Goal: Information Seeking & Learning: Learn about a topic

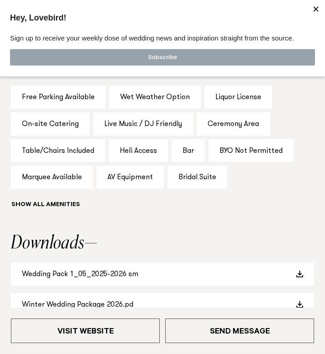
scroll to position [677, 0]
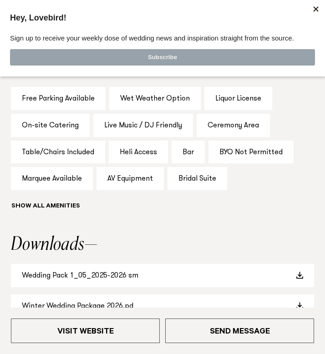
click at [312, 13] on div at bounding box center [316, 9] width 14 height 14
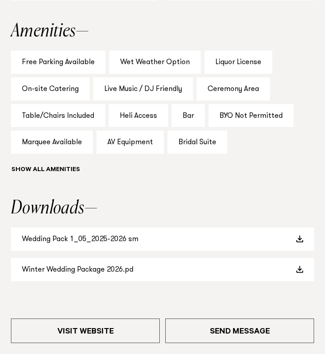
scroll to position [717, 0]
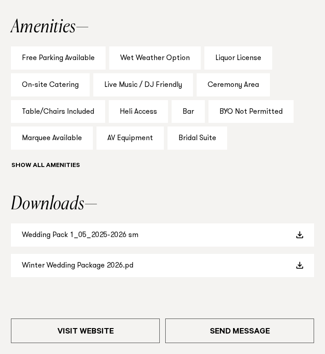
click at [35, 139] on div "Marquee Available" at bounding box center [52, 137] width 82 height 23
click at [180, 235] on link "Wedding Pack 1_05_2025-2026 sm" at bounding box center [162, 234] width 303 height 23
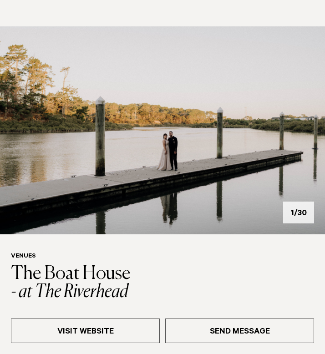
scroll to position [77, 0]
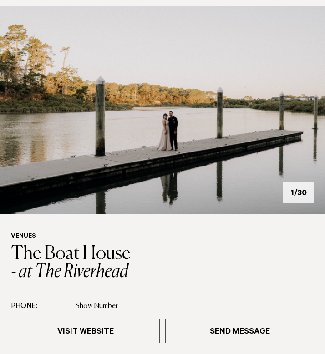
click at [303, 192] on img at bounding box center [162, 110] width 325 height 208
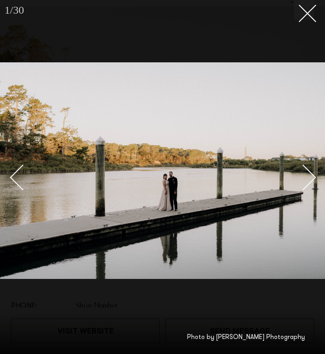
click at [310, 180] on div "Next slide" at bounding box center [303, 178] width 26 height 26
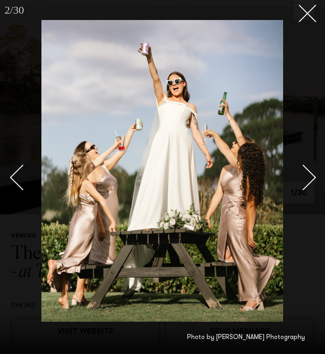
click at [310, 180] on div "Next slide" at bounding box center [303, 178] width 26 height 26
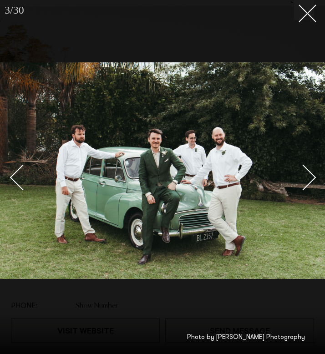
click at [310, 180] on div "Next slide" at bounding box center [303, 178] width 26 height 26
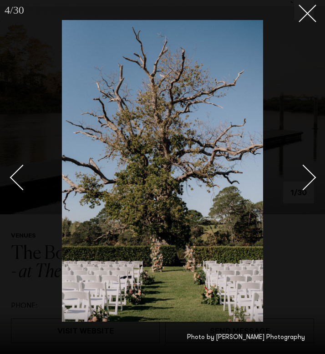
click at [310, 180] on div "Next slide" at bounding box center [303, 178] width 26 height 26
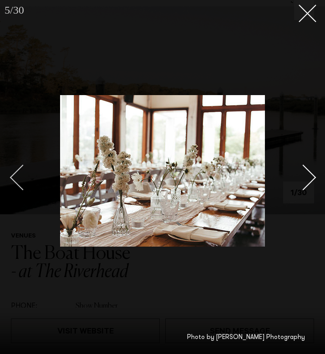
click at [18, 171] on div "Previous slide" at bounding box center [23, 178] width 26 height 26
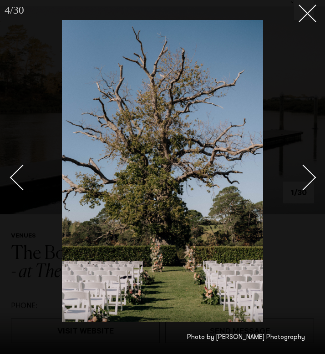
click at [312, 171] on link at bounding box center [298, 176] width 32 height 45
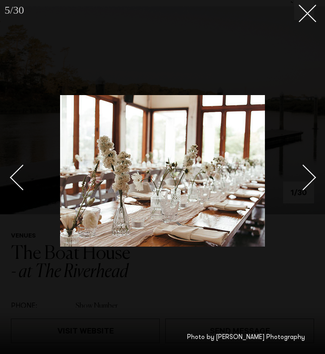
click at [310, 177] on div "Next slide" at bounding box center [303, 178] width 26 height 26
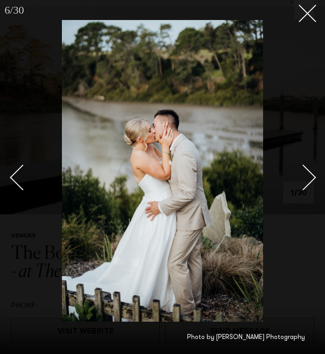
click at [310, 177] on div "Next slide" at bounding box center [303, 178] width 26 height 26
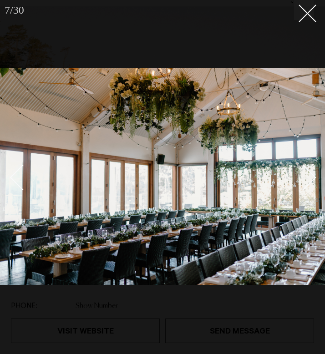
click at [310, 177] on div "Next slide" at bounding box center [303, 178] width 26 height 26
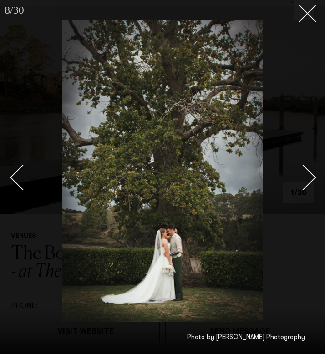
click at [310, 177] on div "Next slide" at bounding box center [303, 178] width 26 height 26
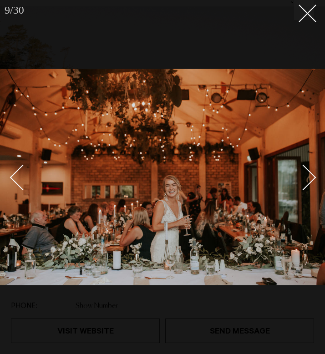
click at [310, 177] on div "Next slide" at bounding box center [303, 178] width 26 height 26
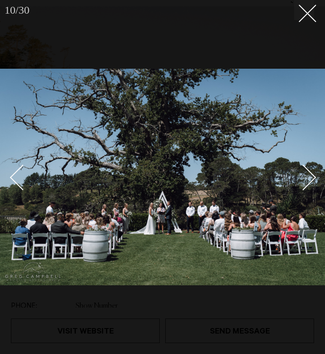
click at [310, 177] on div "Next slide" at bounding box center [303, 178] width 26 height 26
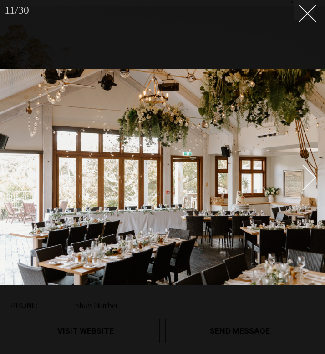
click at [12, 182] on link at bounding box center [27, 176] width 32 height 45
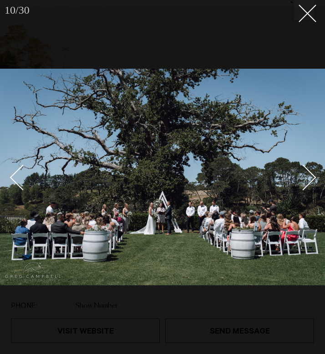
click at [312, 183] on link at bounding box center [298, 176] width 32 height 45
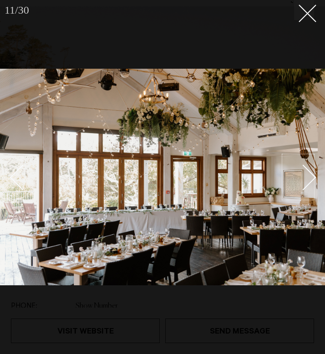
click at [311, 176] on div "Next slide" at bounding box center [303, 178] width 26 height 26
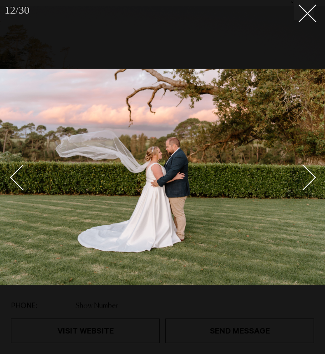
click at [311, 176] on div "Next slide" at bounding box center [303, 178] width 26 height 26
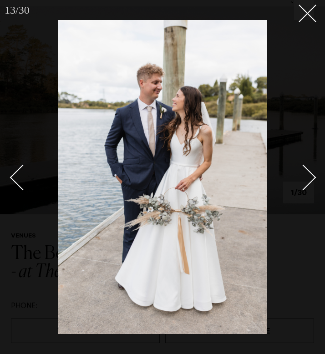
click at [311, 176] on div "Next slide" at bounding box center [303, 178] width 26 height 26
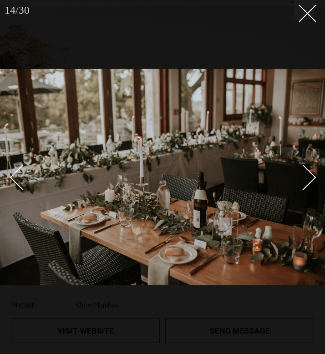
click at [311, 176] on div "Next slide" at bounding box center [303, 178] width 26 height 26
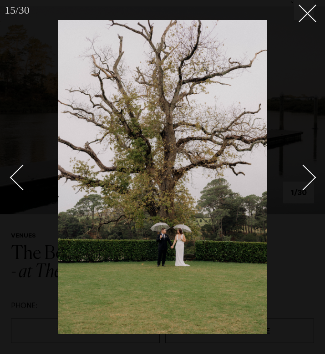
click at [311, 176] on div "Next slide" at bounding box center [303, 178] width 26 height 26
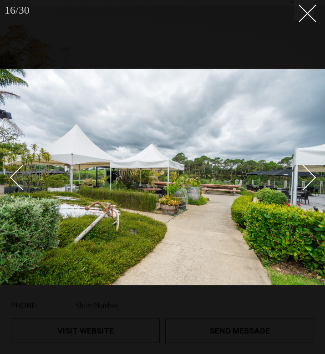
click at [311, 176] on div "Next slide" at bounding box center [303, 178] width 26 height 26
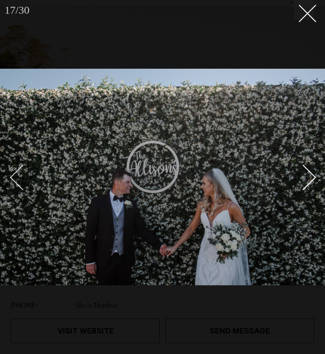
click at [19, 175] on div "Previous slide" at bounding box center [23, 178] width 26 height 26
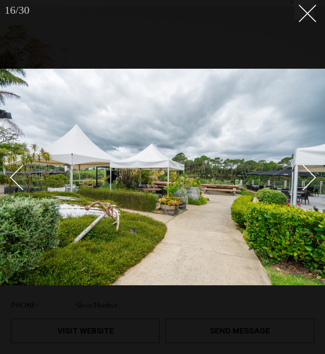
click at [312, 177] on div "Next slide" at bounding box center [303, 178] width 26 height 26
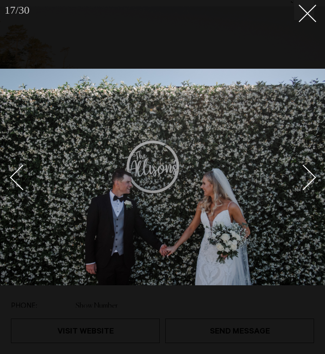
click at [312, 177] on div "Next slide" at bounding box center [303, 178] width 26 height 26
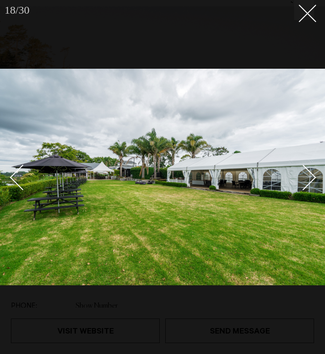
click at [310, 176] on div "Next slide" at bounding box center [303, 178] width 26 height 26
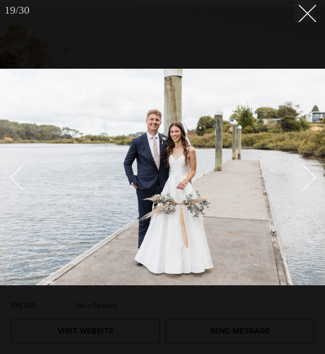
click at [310, 176] on div "Next slide" at bounding box center [303, 178] width 26 height 26
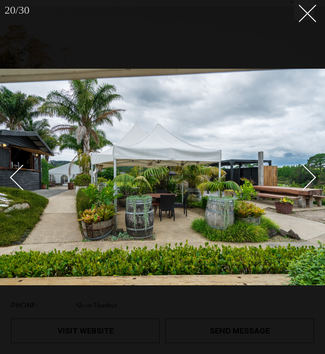
click at [310, 176] on div "Next slide" at bounding box center [303, 178] width 26 height 26
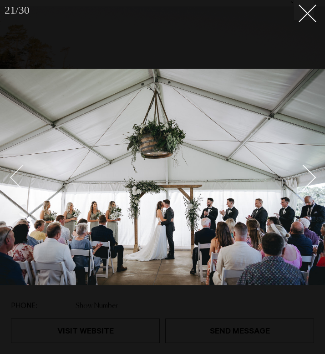
click at [18, 176] on div "Previous slide" at bounding box center [23, 178] width 26 height 26
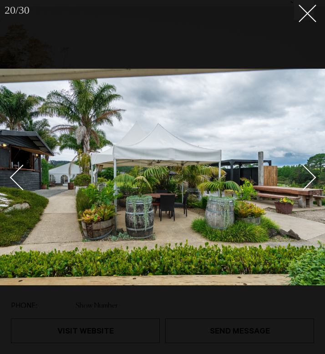
click at [313, 179] on div "Next slide" at bounding box center [303, 178] width 26 height 26
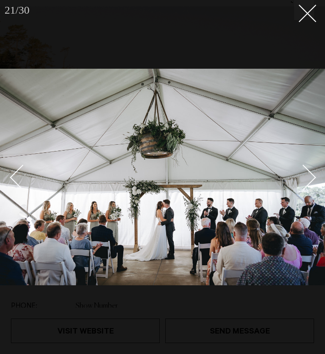
click at [313, 179] on div "Next slide" at bounding box center [303, 178] width 26 height 26
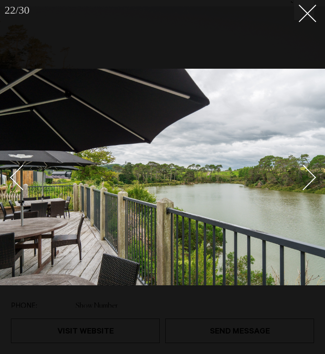
click at [313, 179] on div "Next slide" at bounding box center [303, 178] width 26 height 26
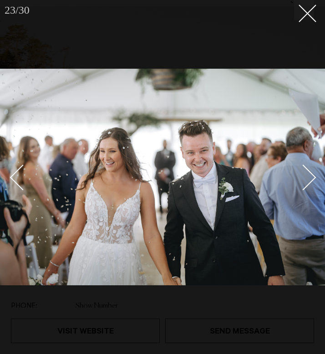
click at [313, 179] on div "Next slide" at bounding box center [303, 178] width 26 height 26
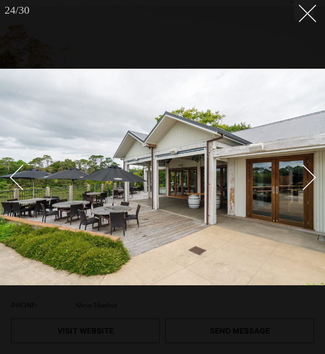
click at [313, 179] on div "Next slide" at bounding box center [303, 178] width 26 height 26
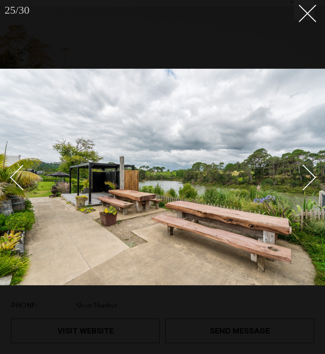
click at [313, 179] on div "Next slide" at bounding box center [303, 178] width 26 height 26
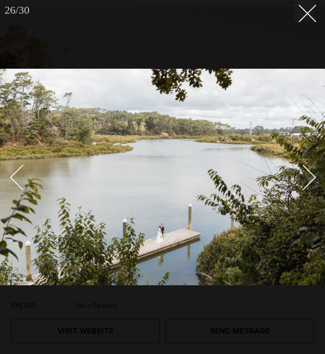
click at [313, 179] on div "Next slide" at bounding box center [303, 178] width 26 height 26
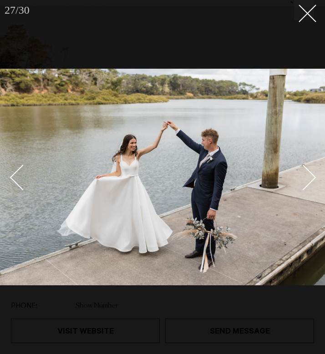
click at [313, 178] on div "Next slide" at bounding box center [303, 178] width 26 height 26
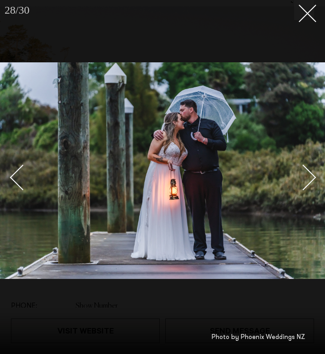
click at [313, 178] on div "Next slide" at bounding box center [303, 178] width 26 height 26
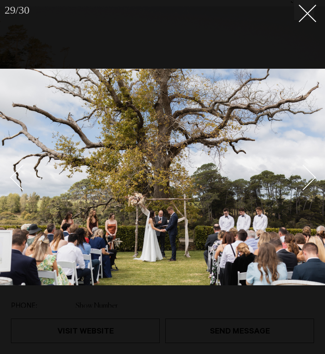
click at [313, 178] on div "Next slide" at bounding box center [303, 178] width 26 height 26
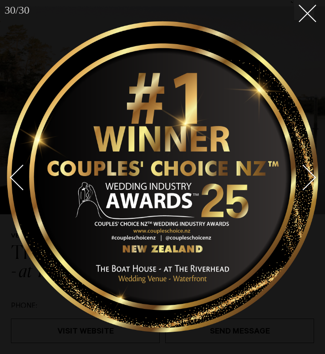
click at [313, 178] on div "Next slide" at bounding box center [303, 178] width 26 height 26
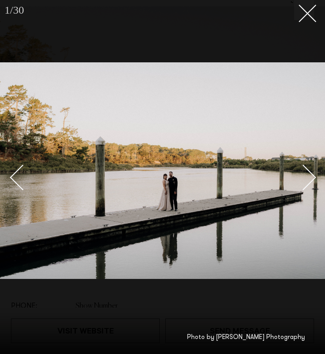
click at [313, 178] on div "Next slide" at bounding box center [303, 178] width 26 height 26
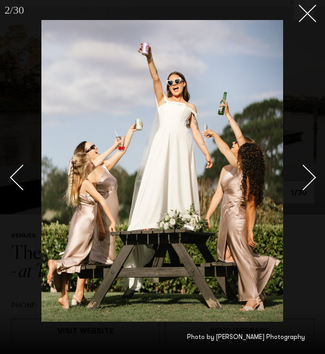
click at [313, 178] on div "Next slide" at bounding box center [303, 178] width 26 height 26
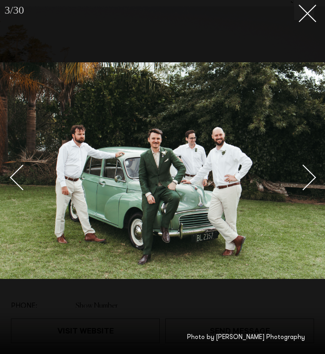
click at [313, 178] on div "Next slide" at bounding box center [303, 178] width 26 height 26
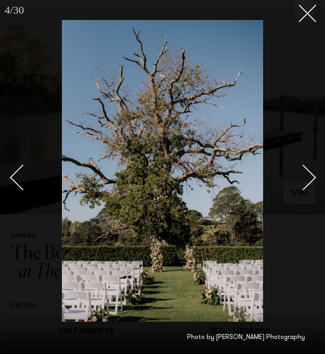
click at [313, 178] on div "Next slide" at bounding box center [303, 178] width 26 height 26
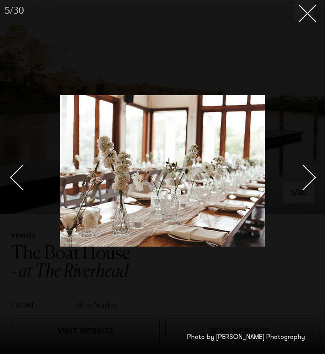
click at [313, 178] on div "Next slide" at bounding box center [303, 178] width 26 height 26
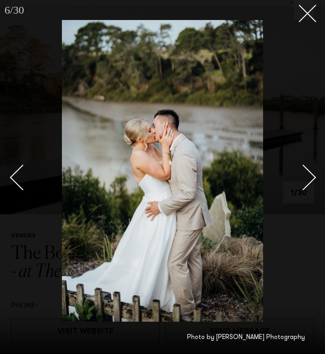
click at [313, 178] on div "Next slide" at bounding box center [303, 178] width 26 height 26
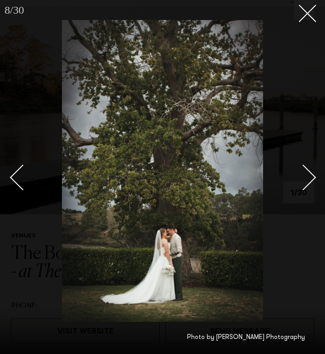
click at [313, 178] on div "Next slide" at bounding box center [303, 178] width 26 height 26
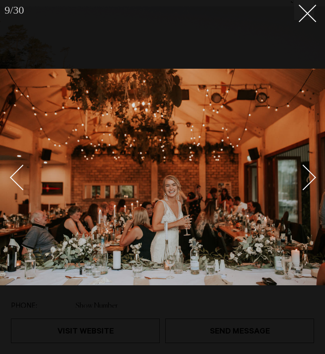
click at [299, 186] on link at bounding box center [298, 176] width 32 height 45
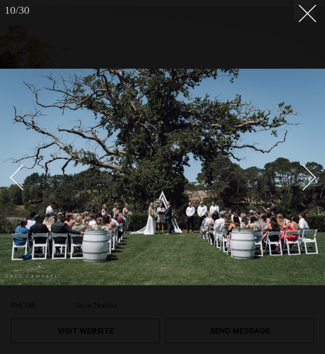
click at [299, 186] on div "Next slide" at bounding box center [303, 178] width 26 height 26
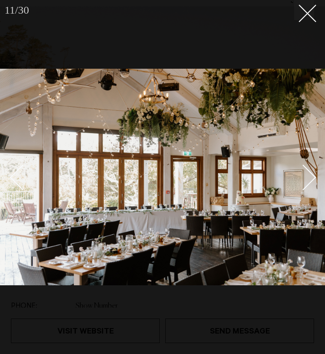
click at [299, 186] on div "Next slide" at bounding box center [303, 178] width 26 height 26
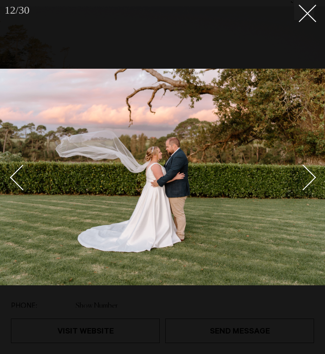
click at [299, 186] on div "Next slide" at bounding box center [303, 178] width 26 height 26
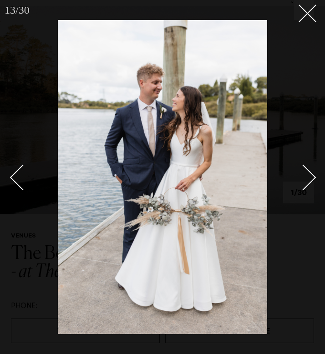
click at [299, 186] on link at bounding box center [298, 176] width 32 height 45
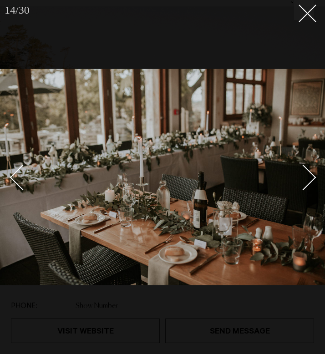
click at [299, 186] on link at bounding box center [298, 176] width 32 height 45
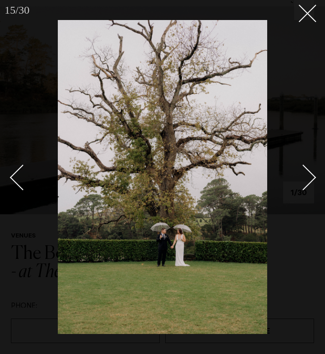
click at [299, 186] on link at bounding box center [298, 176] width 32 height 45
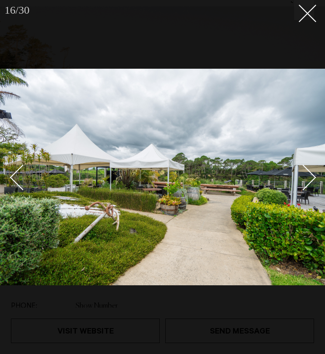
click at [305, 180] on div "Next slide" at bounding box center [303, 178] width 26 height 26
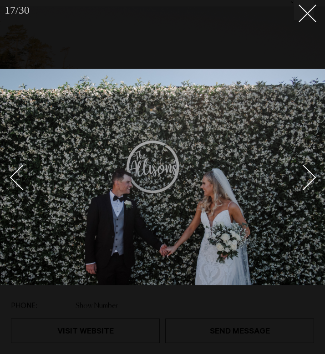
click at [307, 181] on div "Next slide" at bounding box center [303, 178] width 26 height 26
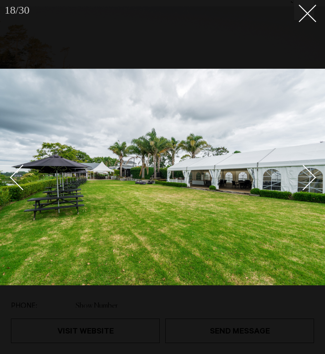
click at [307, 181] on div "Next slide" at bounding box center [303, 178] width 26 height 26
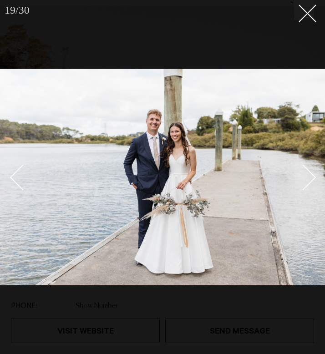
click at [307, 181] on div "Next slide" at bounding box center [303, 178] width 26 height 26
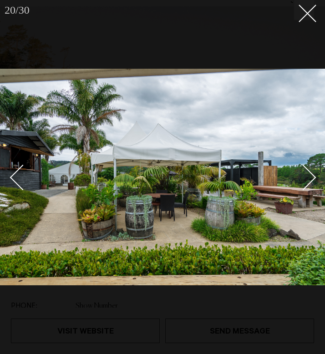
click at [307, 181] on div "Next slide" at bounding box center [303, 178] width 26 height 26
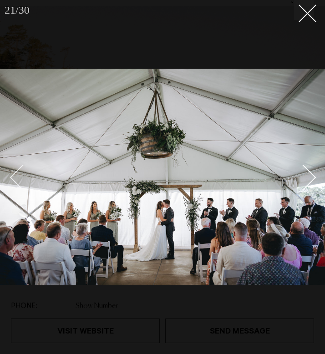
click at [16, 179] on div "Previous slide" at bounding box center [23, 178] width 26 height 26
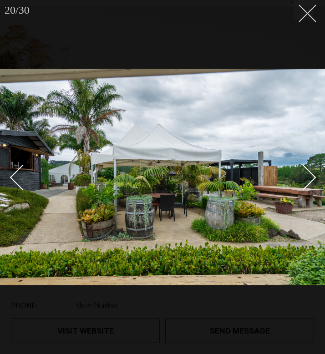
click at [304, 17] on button at bounding box center [304, 10] width 20 height 20
